Goal: Contribute content: Contribute content

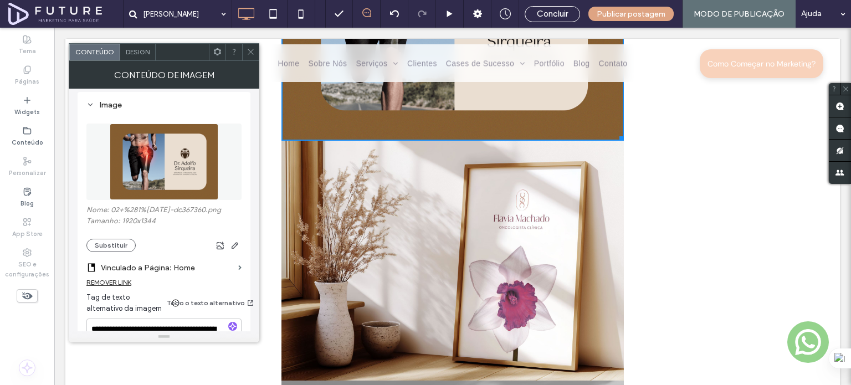
scroll to position [2211, 0]
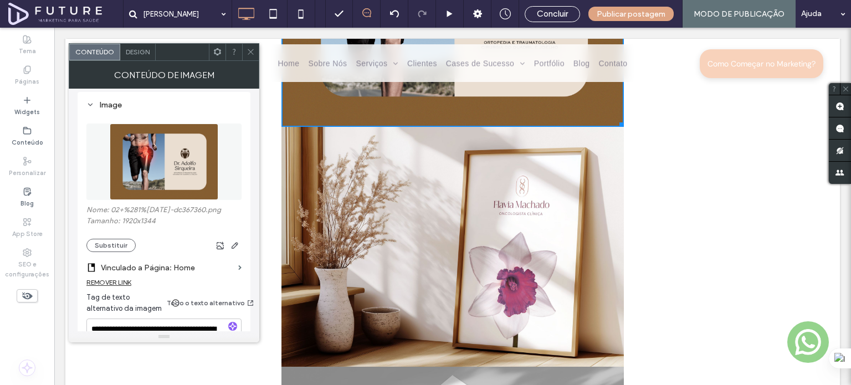
drag, startPoint x: 54, startPoint y: 28, endPoint x: 486, endPoint y: 184, distance: 459.6
click at [486, 184] on img at bounding box center [452, 247] width 342 height 240
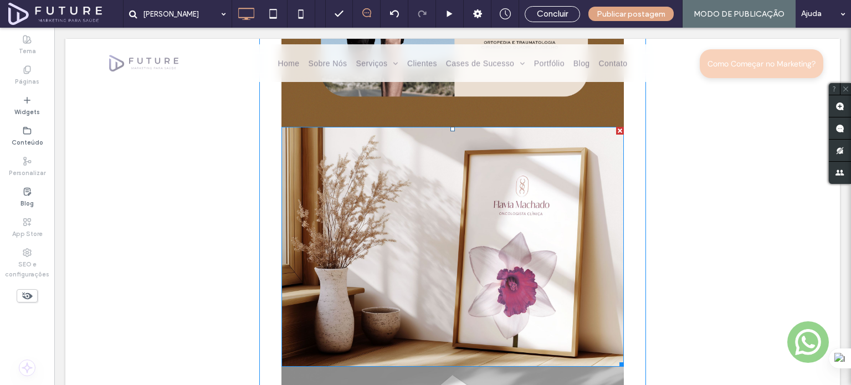
click at [410, 201] on img at bounding box center [452, 247] width 342 height 240
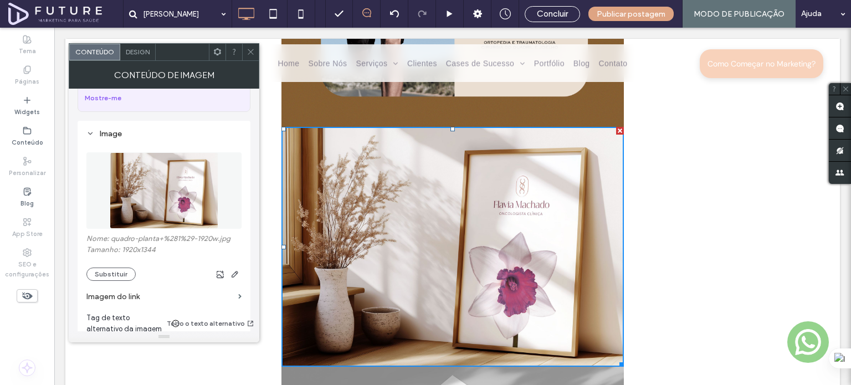
scroll to position [82, 0]
click at [116, 273] on button "Substituir" at bounding box center [110, 274] width 49 height 13
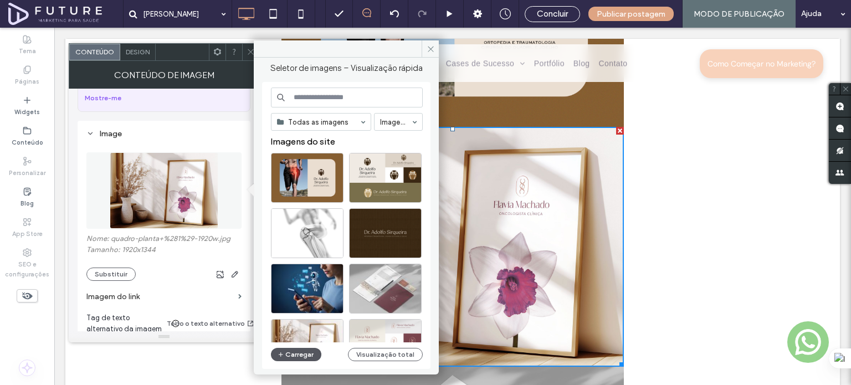
click at [286, 352] on button "Carregar" at bounding box center [296, 354] width 50 height 13
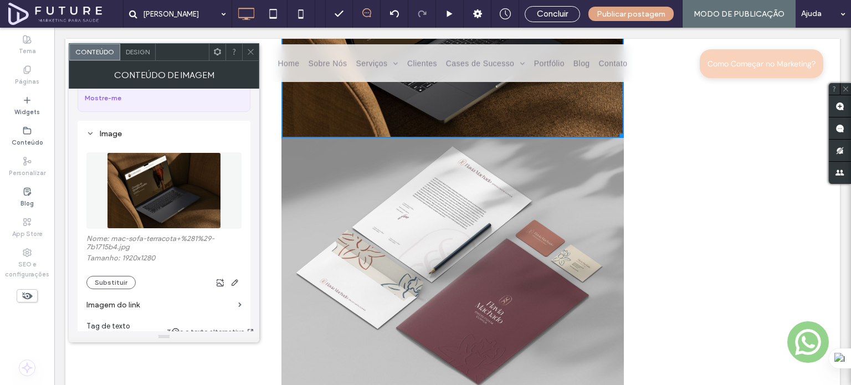
scroll to position [2430, 0]
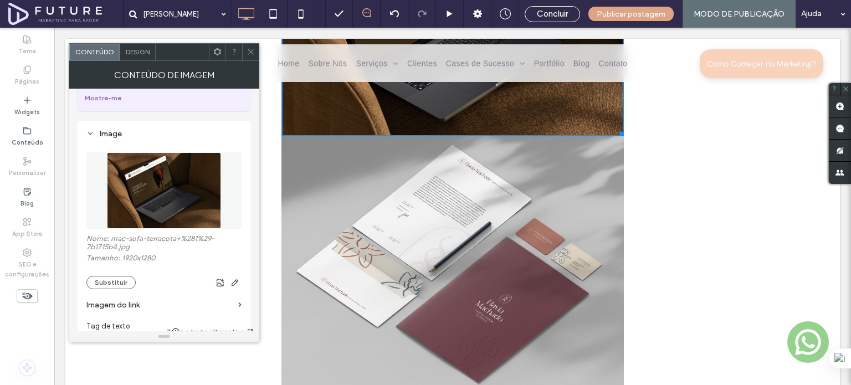
click at [410, 249] on img at bounding box center [452, 262] width 342 height 253
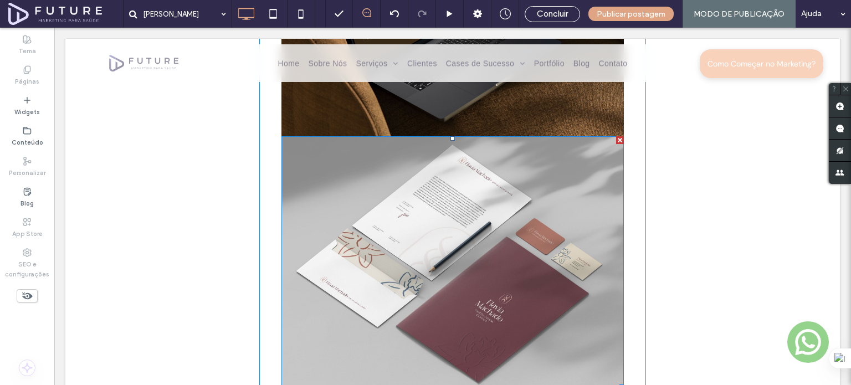
click at [410, 249] on img at bounding box center [452, 262] width 342 height 253
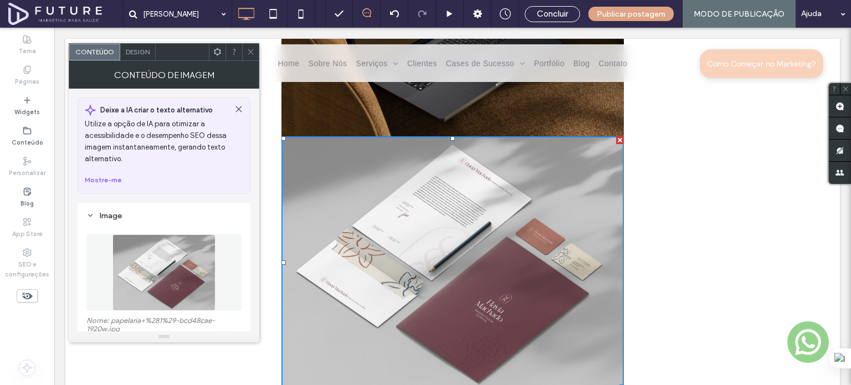
click at [410, 249] on img at bounding box center [452, 262] width 342 height 253
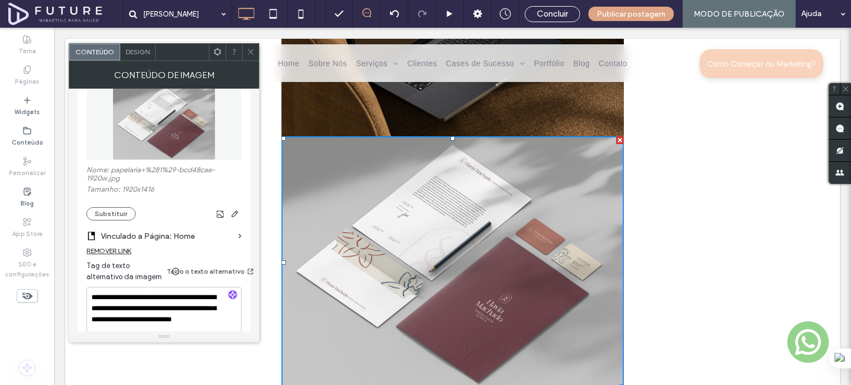
scroll to position [151, 0]
click at [99, 213] on button "Substituir" at bounding box center [110, 213] width 49 height 13
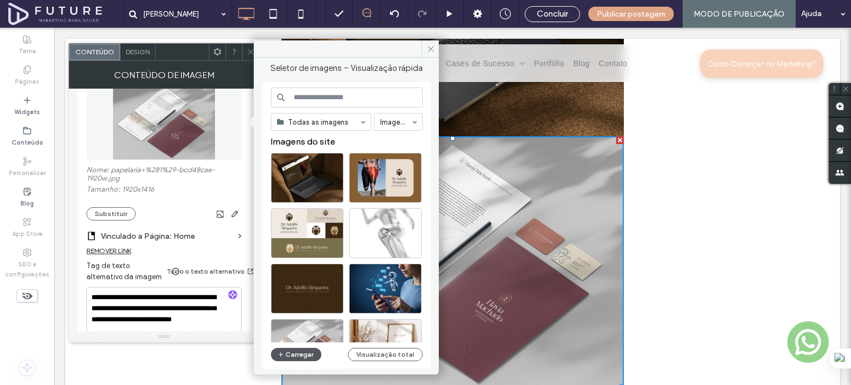
click at [302, 355] on button "Carregar" at bounding box center [296, 354] width 50 height 13
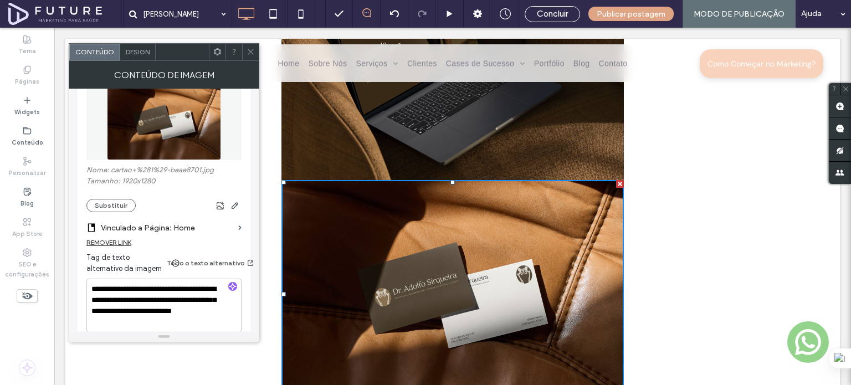
scroll to position [2398, 0]
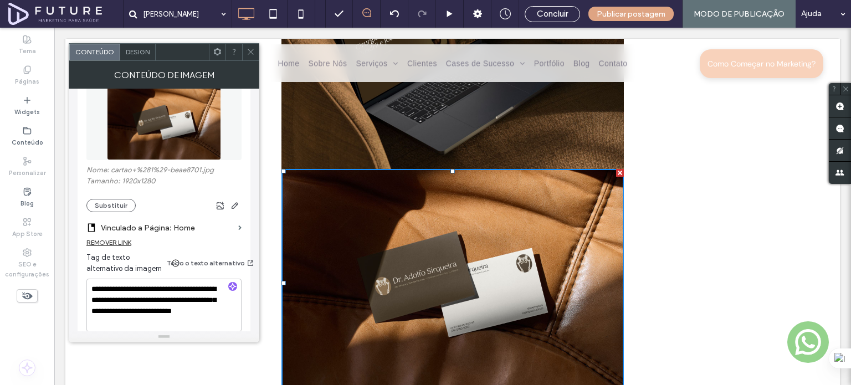
click at [246, 41] on div "Click To Paste Home Sobre Nós Serviços Websites Google Ads Identidade Visual Ex…" at bounding box center [452, 63] width 774 height 49
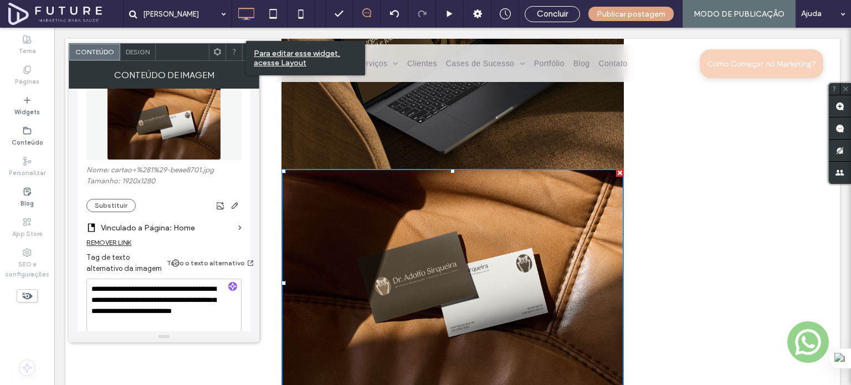
click at [382, 215] on img at bounding box center [452, 283] width 342 height 228
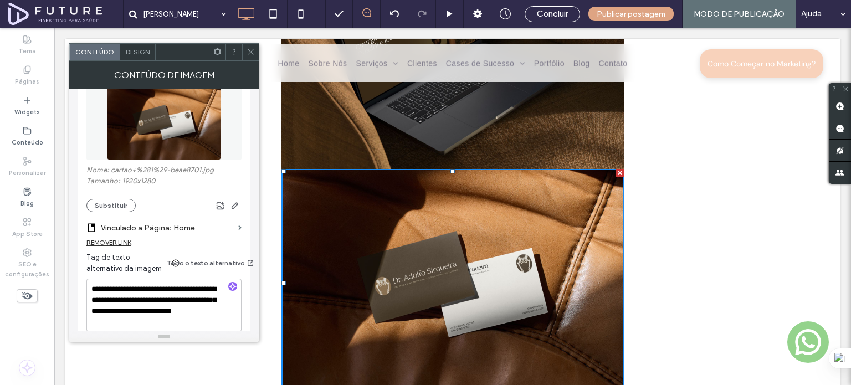
click at [248, 50] on icon at bounding box center [251, 52] width 8 height 8
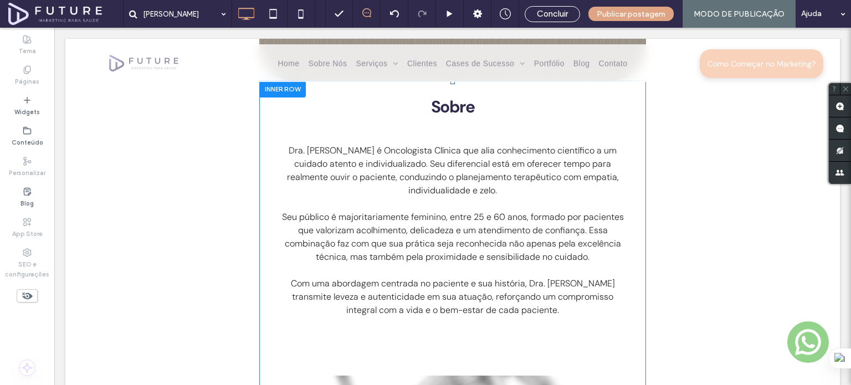
scroll to position [520, 0]
